Goal: Information Seeking & Learning: Learn about a topic

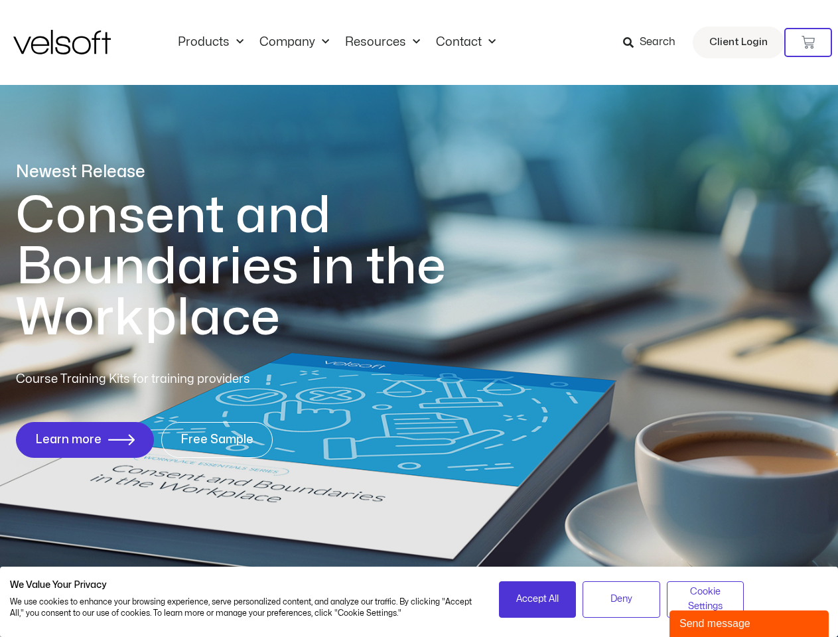
click at [419, 318] on h1 "Consent and Boundaries in the Workplace" at bounding box center [258, 266] width 484 height 153
click at [808, 42] on icon at bounding box center [807, 42] width 13 height 13
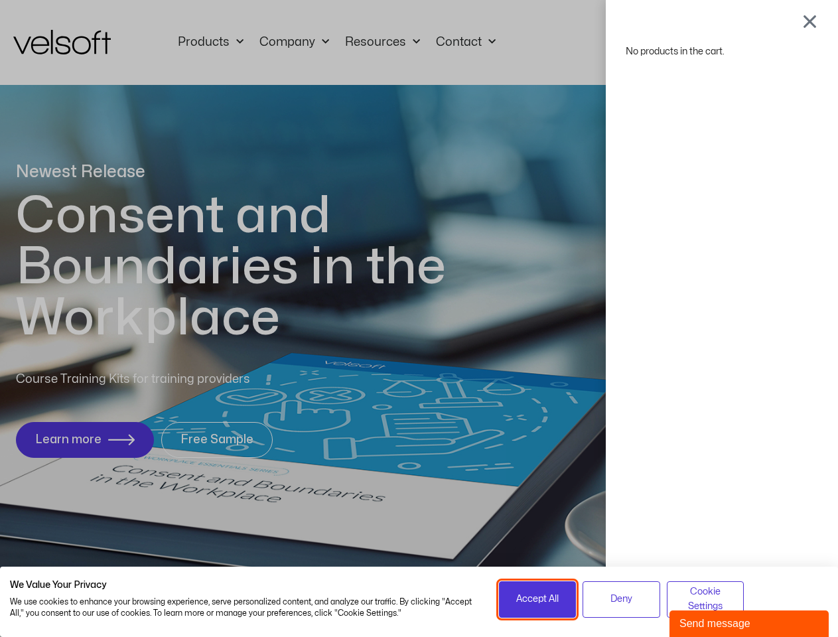
click at [537, 599] on span "Accept All" at bounding box center [537, 599] width 42 height 15
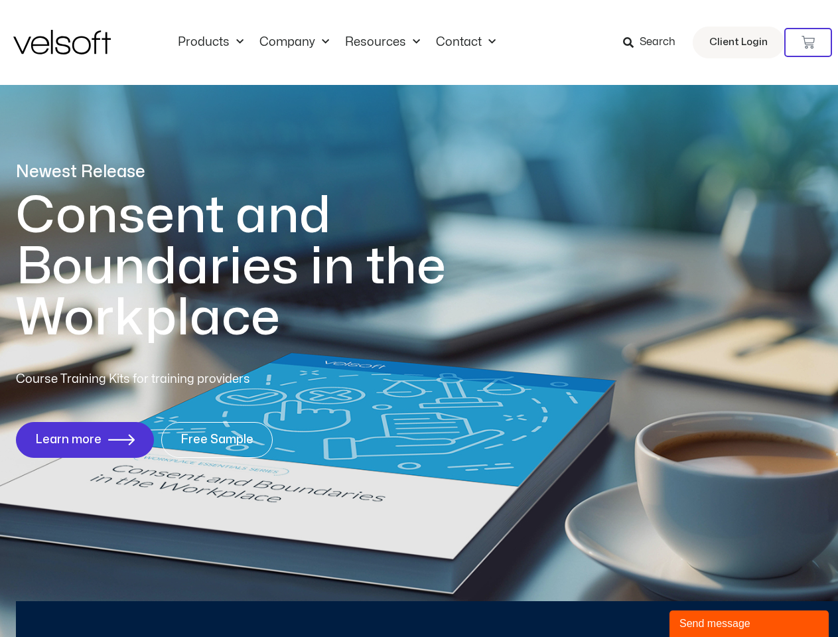
click at [419, 318] on div "No products in the cart." at bounding box center [419, 318] width 0 height 0
click at [749, 624] on div "Send message" at bounding box center [748, 624] width 139 height 16
